Goal: Task Accomplishment & Management: Manage account settings

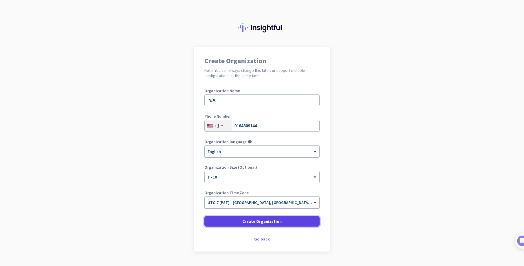
click at [242, 220] on span at bounding box center [261, 221] width 115 height 14
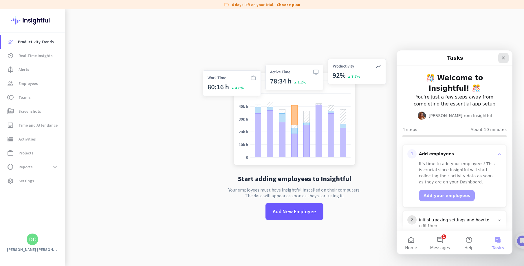
click at [503, 58] on icon "Close" at bounding box center [503, 57] width 3 height 3
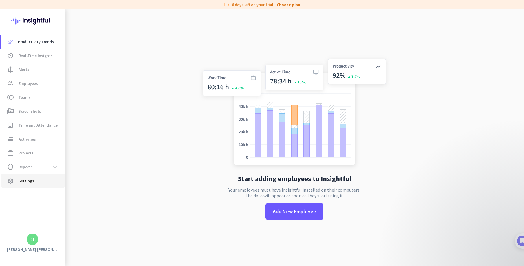
click at [36, 180] on span "settings Settings" at bounding box center [33, 180] width 54 height 7
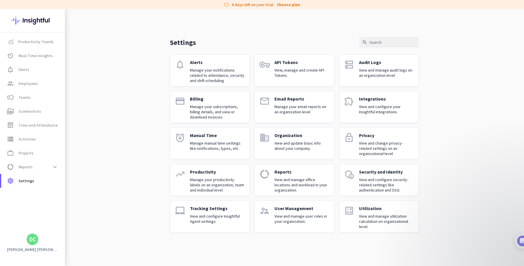
click at [208, 206] on p "Tracking Settings" at bounding box center [217, 208] width 55 height 6
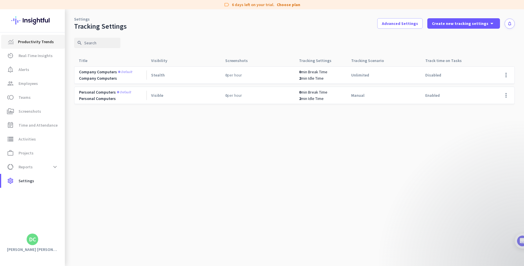
click at [41, 45] on link "Productivity Trends" at bounding box center [33, 42] width 64 height 14
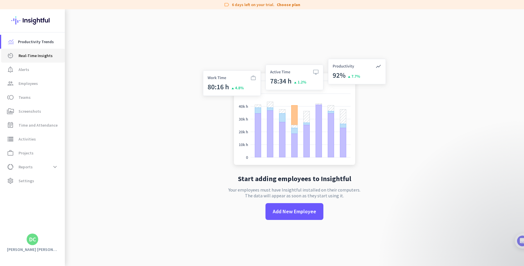
click at [38, 58] on span "Real-Time Insights" at bounding box center [36, 55] width 34 height 7
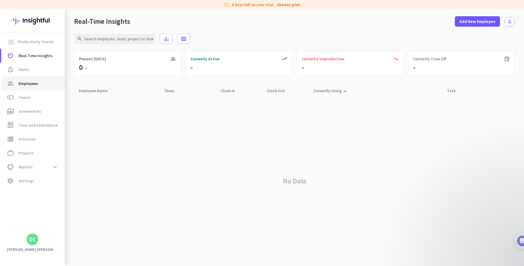
click at [29, 88] on link "group Employees" at bounding box center [33, 83] width 64 height 14
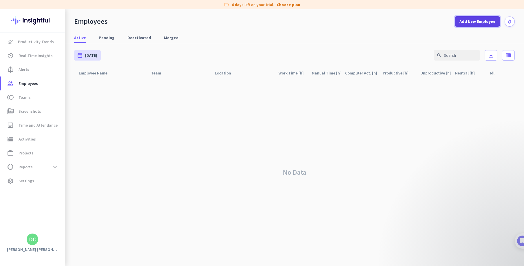
click at [471, 26] on span at bounding box center [477, 21] width 45 height 14
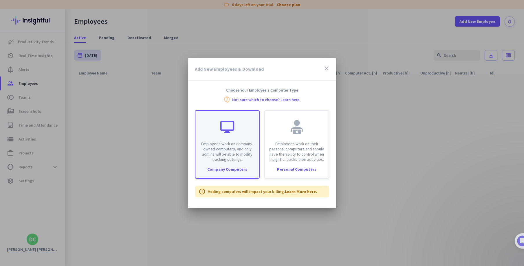
click at [239, 124] on div "Employees work on company-owned computers, and only admins will be able to modi…" at bounding box center [227, 136] width 64 height 51
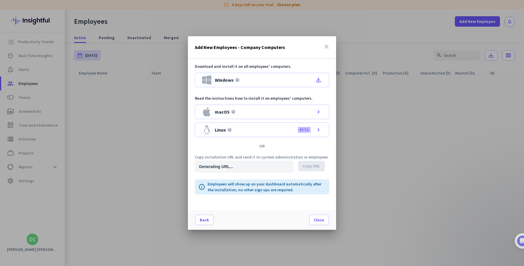
type input "[URL][DOMAIN_NAME]"
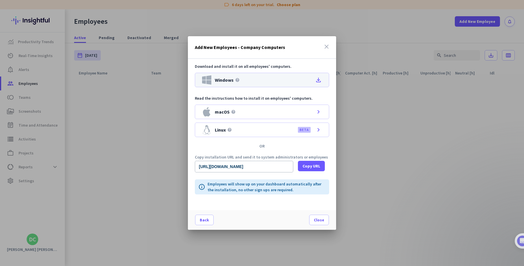
click at [259, 78] on div "Windows help file_download" at bounding box center [262, 80] width 134 height 14
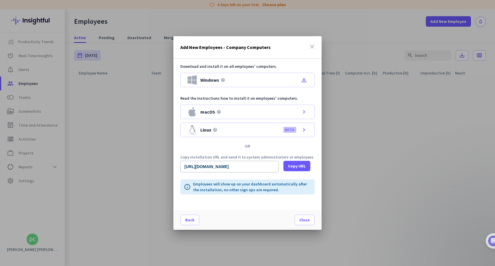
click at [312, 47] on icon "close" at bounding box center [312, 46] width 7 height 7
